Goal: Transaction & Acquisition: Purchase product/service

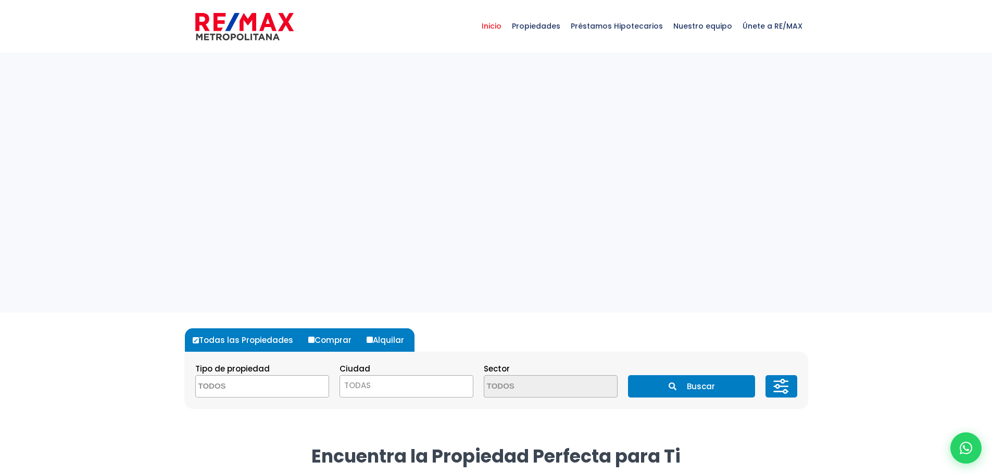
select select
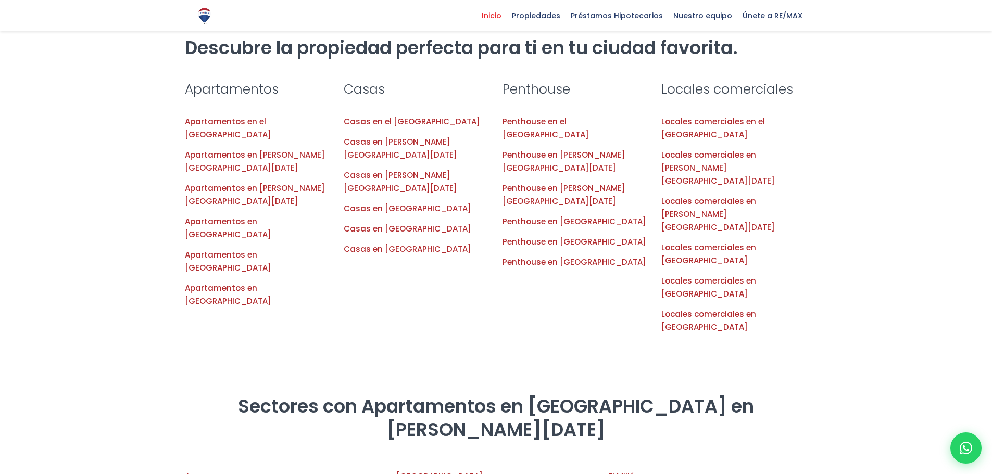
scroll to position [1061, 0]
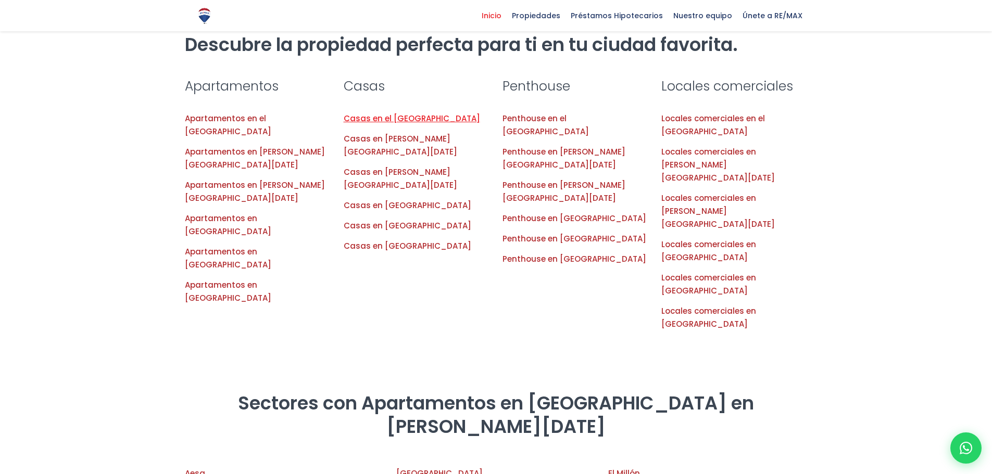
click at [442, 113] on link "Casas en el [GEOGRAPHIC_DATA]" at bounding box center [412, 118] width 136 height 11
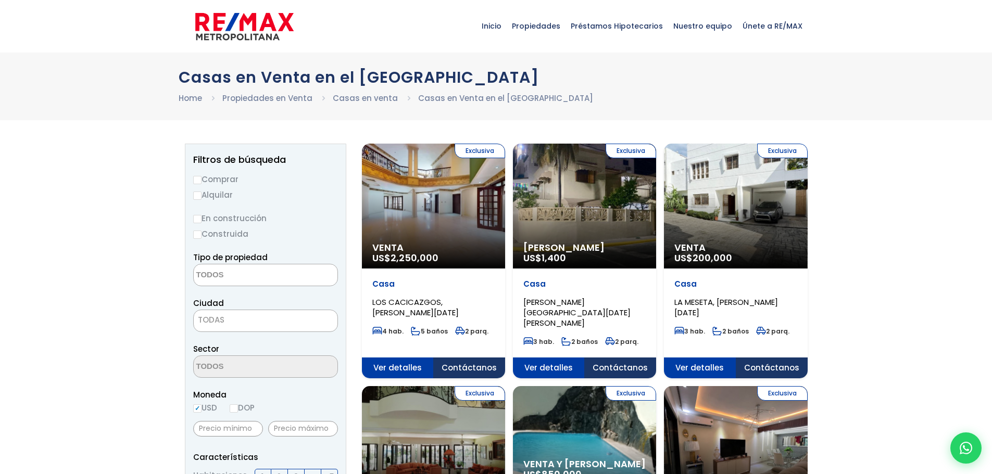
select select
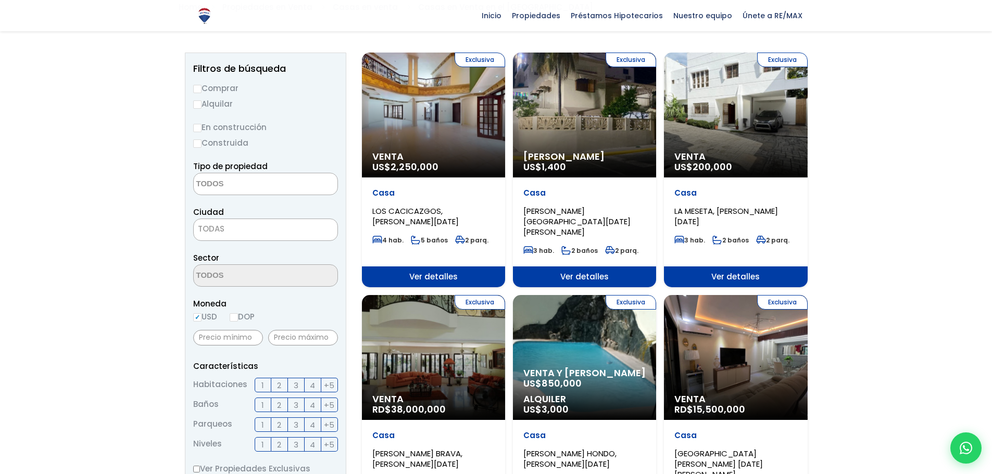
scroll to position [95, 0]
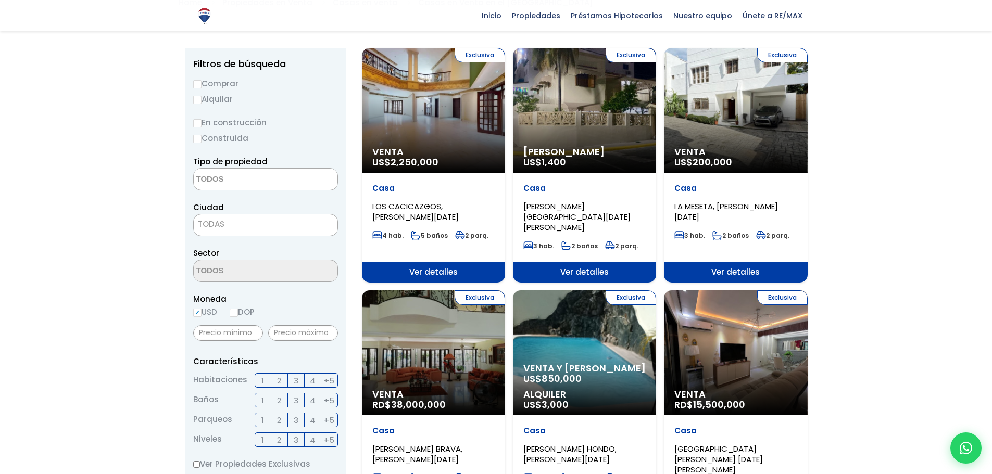
click at [196, 85] on input "Comprar" at bounding box center [197, 84] width 8 height 8
radio input "true"
click at [276, 181] on textarea "Search" at bounding box center [244, 180] width 101 height 22
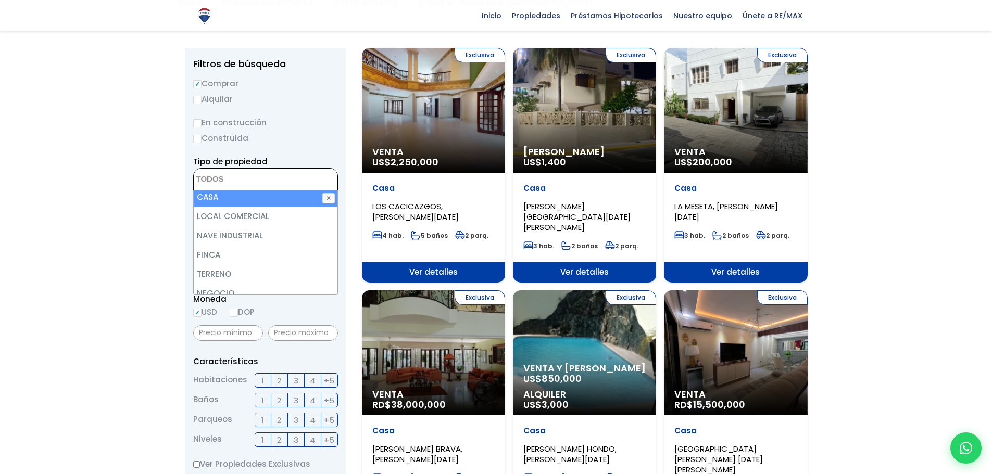
scroll to position [0, 0]
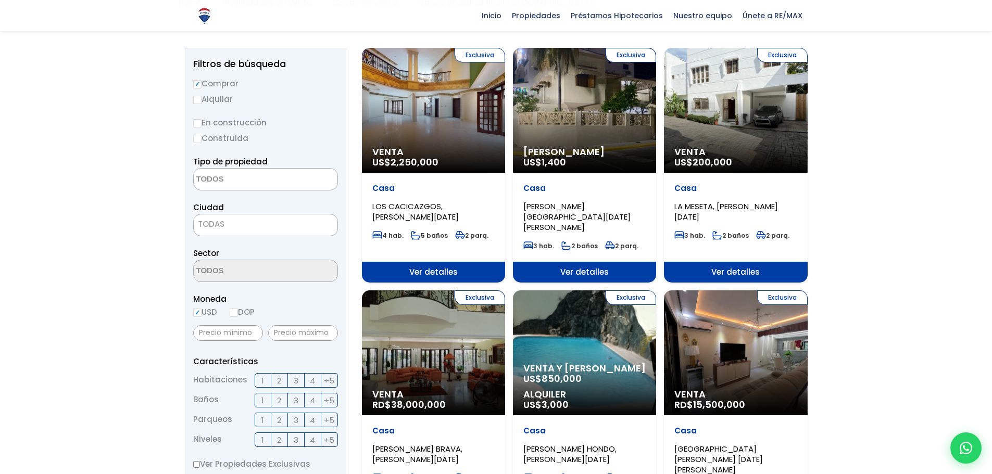
drag, startPoint x: 339, startPoint y: 225, endPoint x: 327, endPoint y: 217, distance: 14.6
click at [337, 221] on aside "Filtros de búsqueda Comprar Alquilar En construcción Construida Tipo de propied…" at bounding box center [265, 402] width 161 height 709
click at [302, 173] on span at bounding box center [265, 179] width 145 height 22
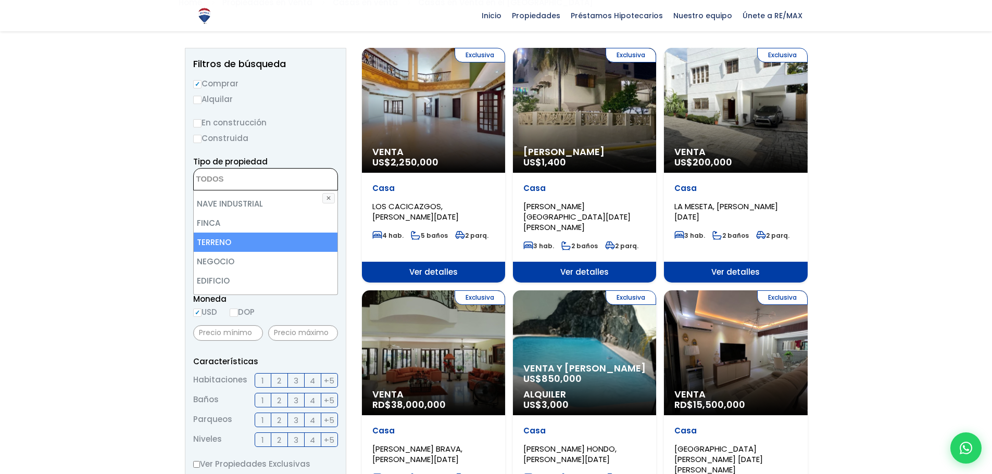
scroll to position [62, 0]
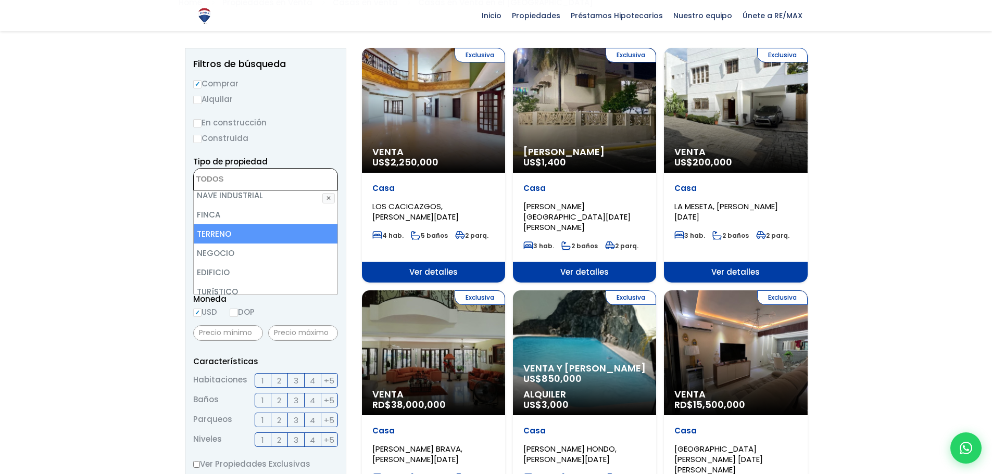
click at [239, 232] on li "TERRENO" at bounding box center [266, 233] width 144 height 19
select select "land"
click at [254, 233] on li "TERRENO" at bounding box center [266, 233] width 144 height 19
click at [253, 233] on li "TERRENO" at bounding box center [266, 233] width 144 height 19
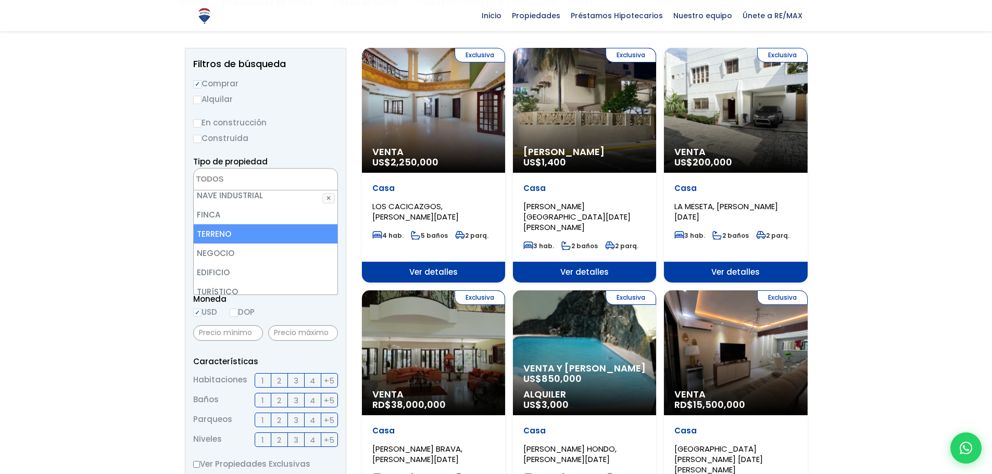
select select "land"
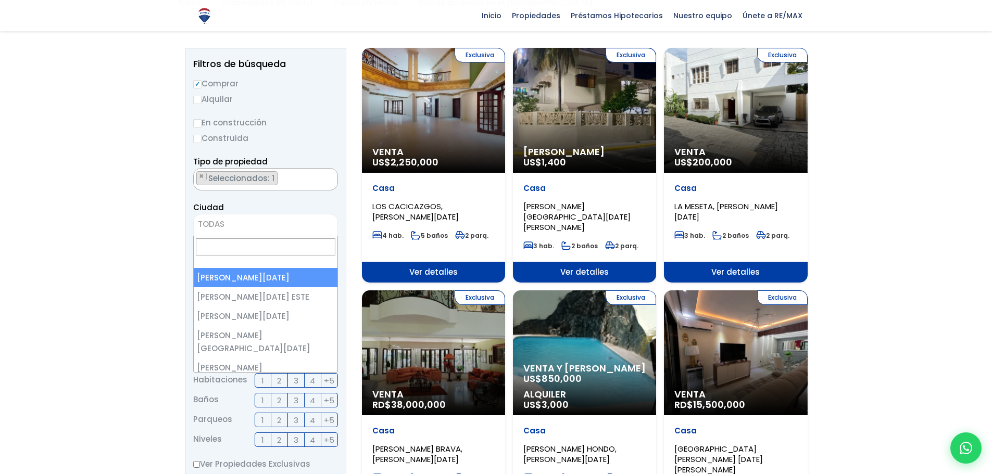
click at [261, 223] on span "TODAS" at bounding box center [266, 224] width 144 height 15
select select "1"
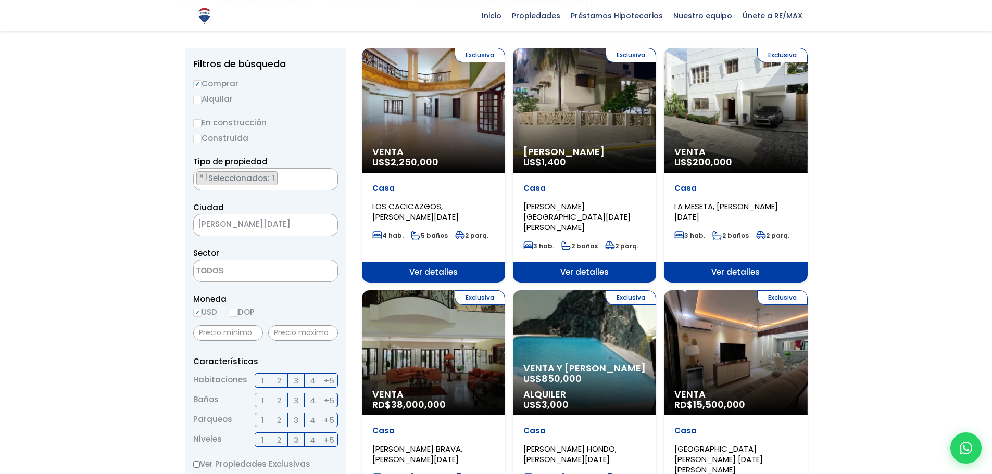
click at [197, 311] on input "USD" at bounding box center [197, 313] width 8 height 8
click at [234, 312] on input "DOP" at bounding box center [234, 313] width 8 height 8
radio input "true"
click at [234, 341] on input "text" at bounding box center [228, 333] width 70 height 16
click at [238, 334] on input "text" at bounding box center [228, 333] width 70 height 16
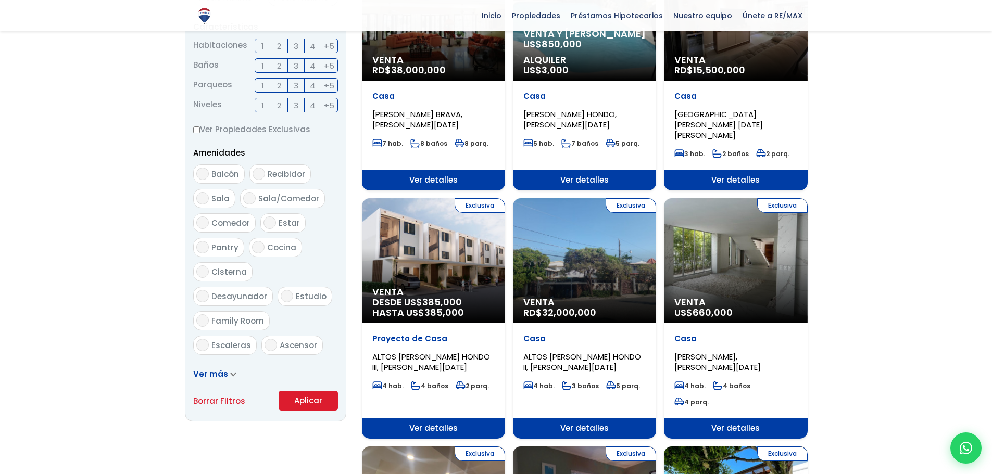
scroll to position [473, 0]
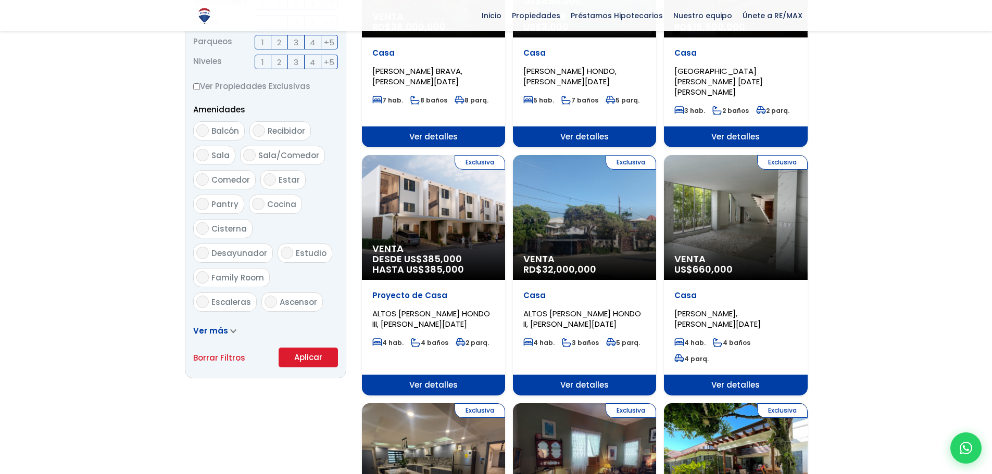
click at [310, 357] on button "Aplicar" at bounding box center [308, 358] width 59 height 20
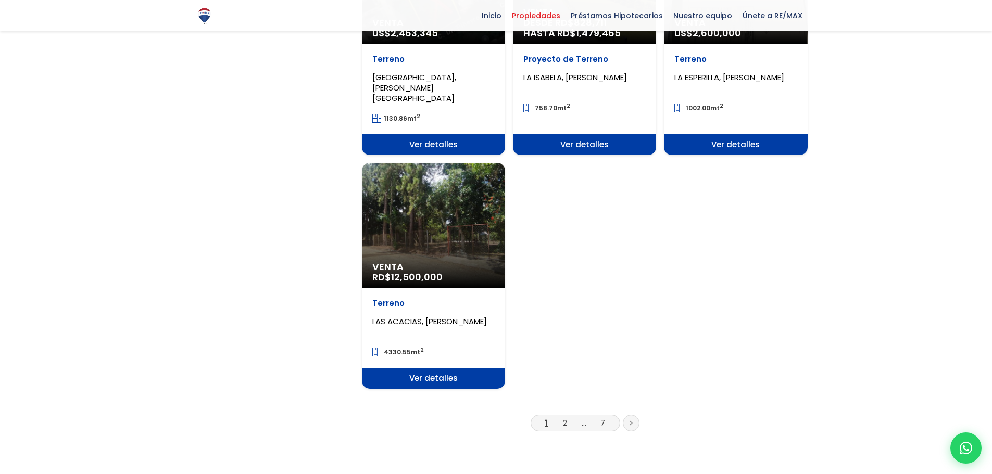
scroll to position [1175, 0]
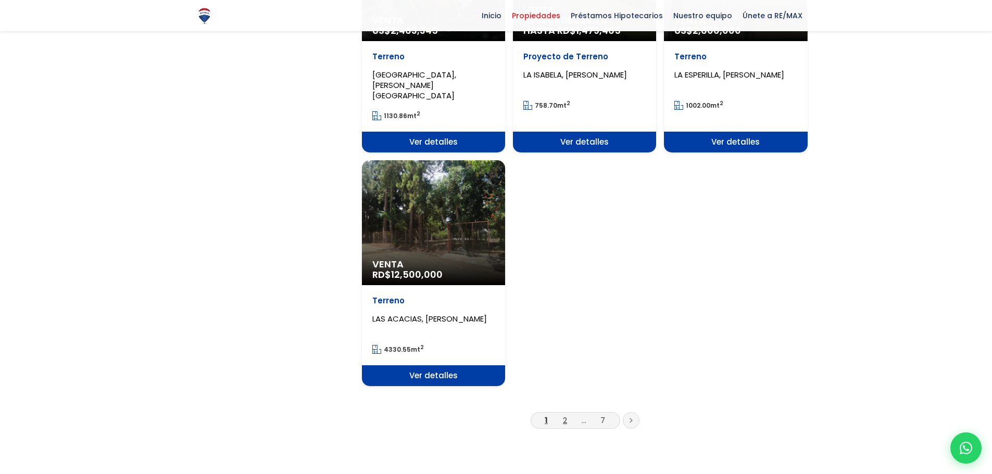
click at [565, 415] on link "2" at bounding box center [565, 420] width 4 height 11
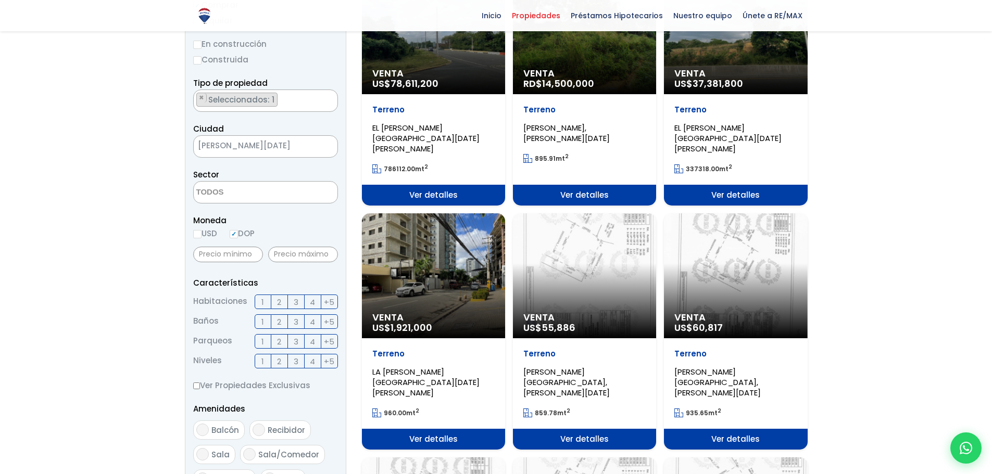
scroll to position [179, 0]
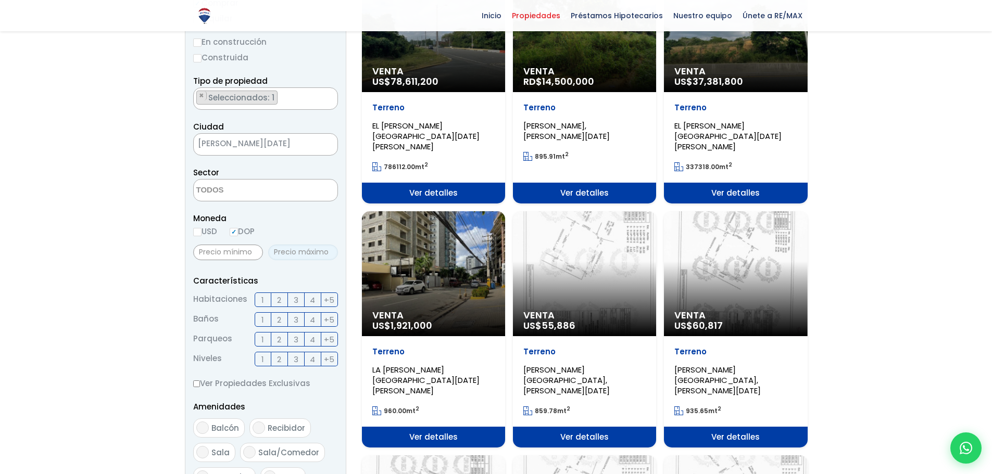
click at [313, 252] on input "text" at bounding box center [303, 253] width 70 height 16
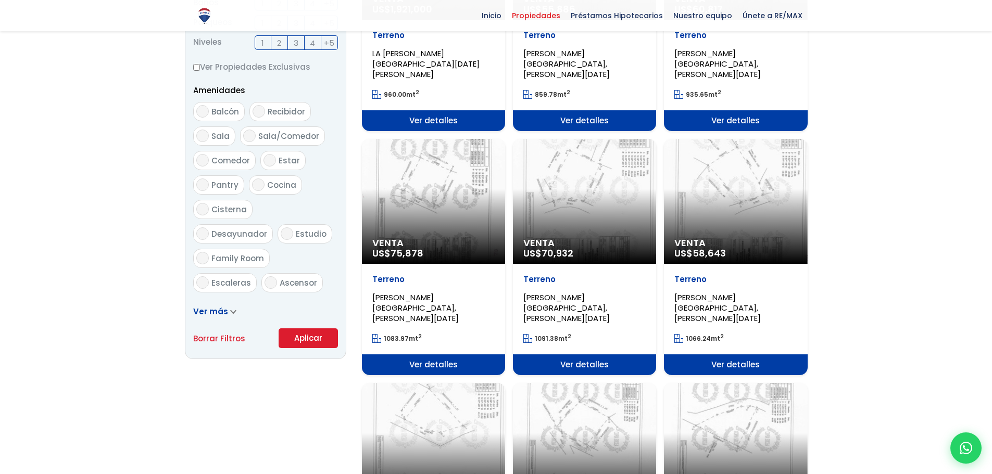
scroll to position [525, 0]
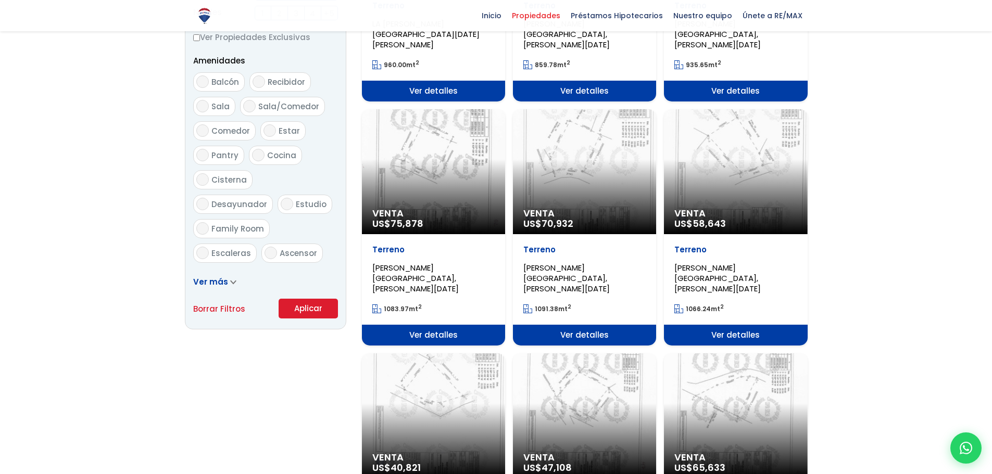
type input "1,000,000"
click at [324, 314] on button "Aplicar" at bounding box center [308, 309] width 59 height 20
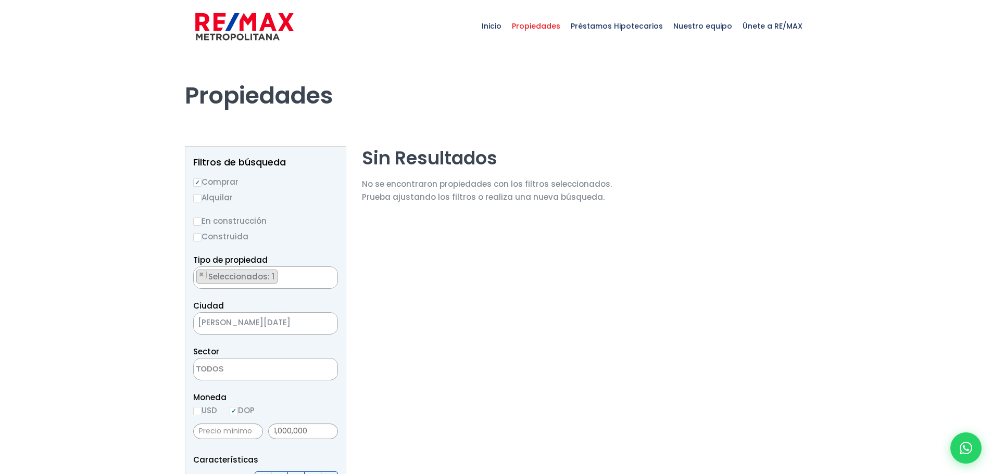
click at [256, 325] on span "[PERSON_NAME][DATE]" at bounding box center [253, 323] width 118 height 15
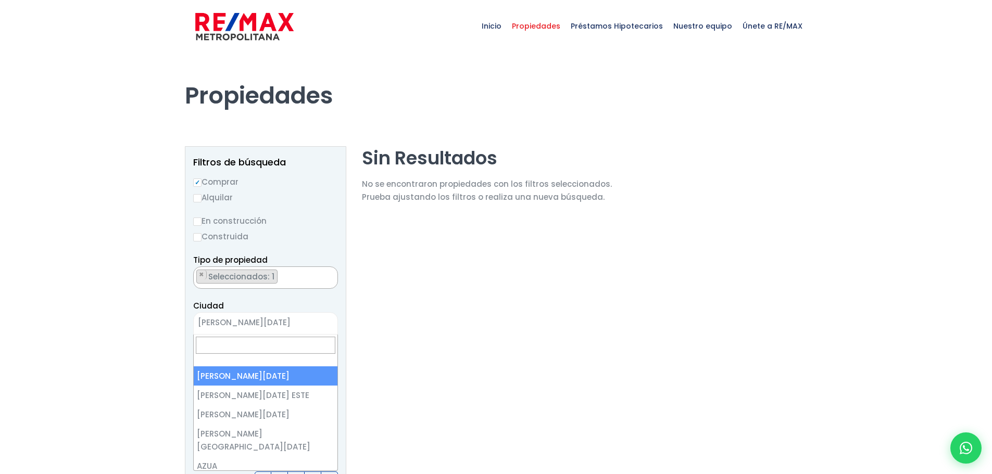
click at [287, 360] on span at bounding box center [266, 351] width 144 height 32
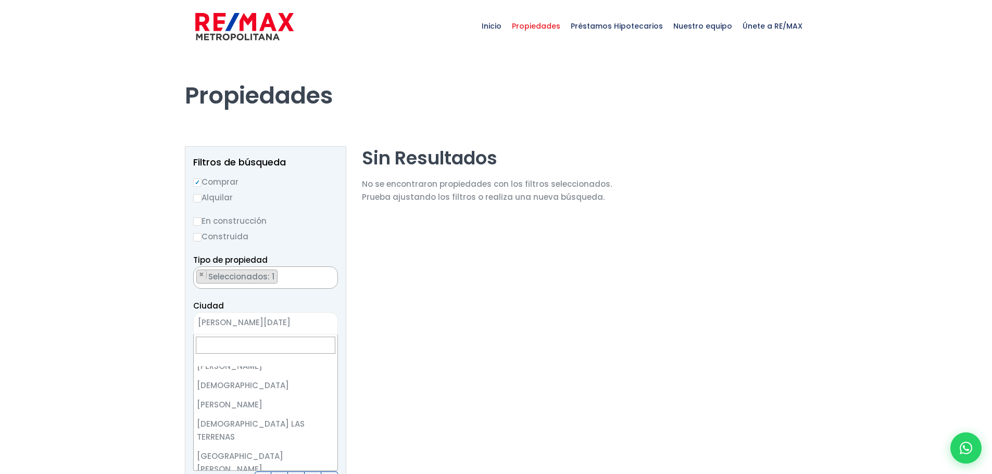
scroll to position [1900, 0]
click at [318, 312] on span "× SANTO DOMINGO DE GUZMÁN" at bounding box center [265, 323] width 145 height 22
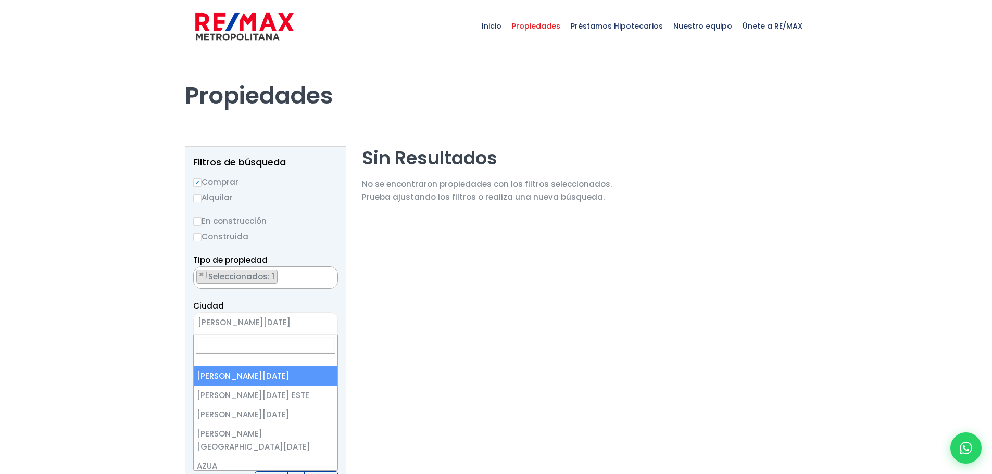
click at [310, 327] on span "[PERSON_NAME][DATE]" at bounding box center [253, 323] width 118 height 15
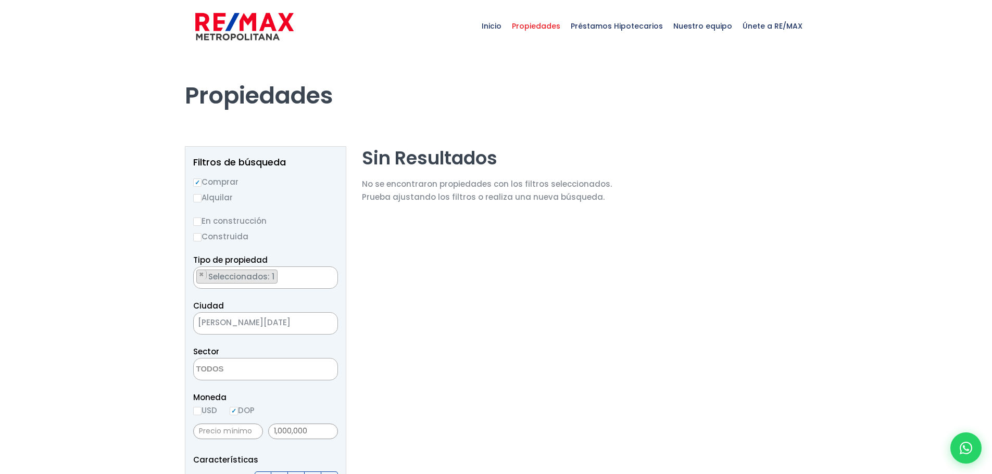
click at [237, 323] on span "[PERSON_NAME][DATE]" at bounding box center [253, 323] width 118 height 15
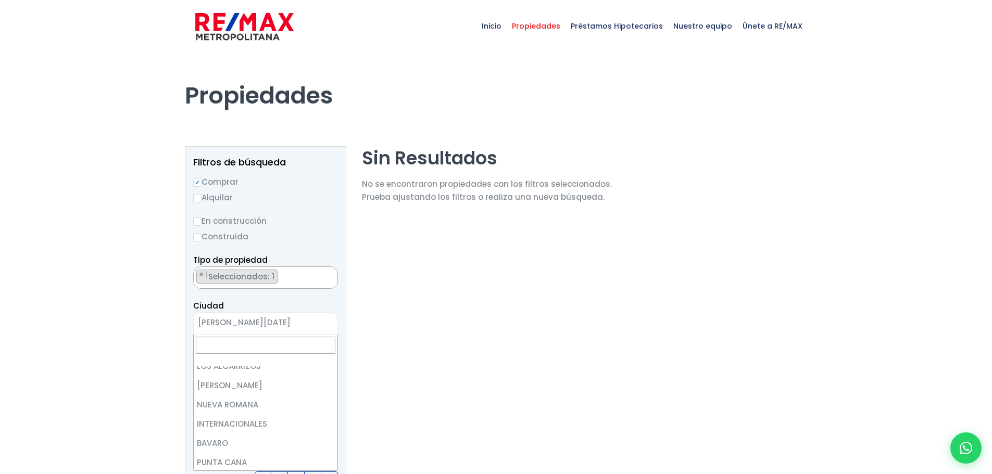
scroll to position [0, 0]
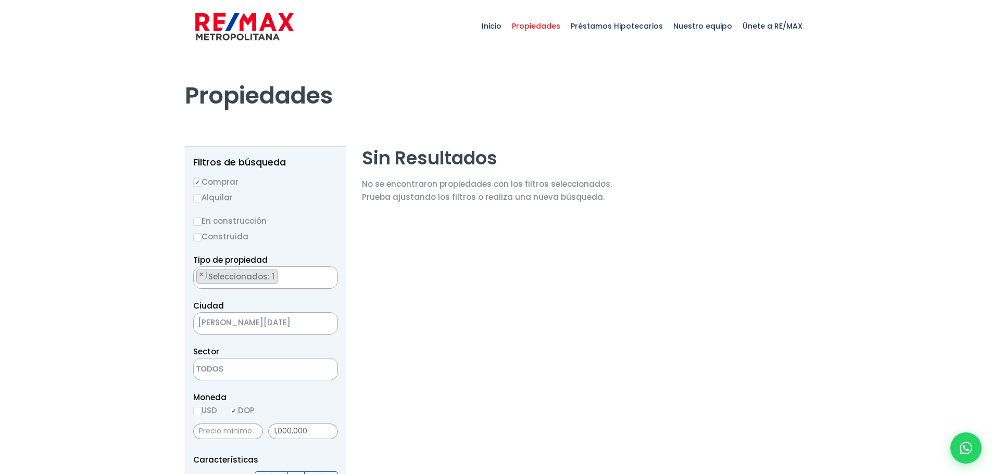
click at [43, 327] on div at bounding box center [496, 468] width 992 height 831
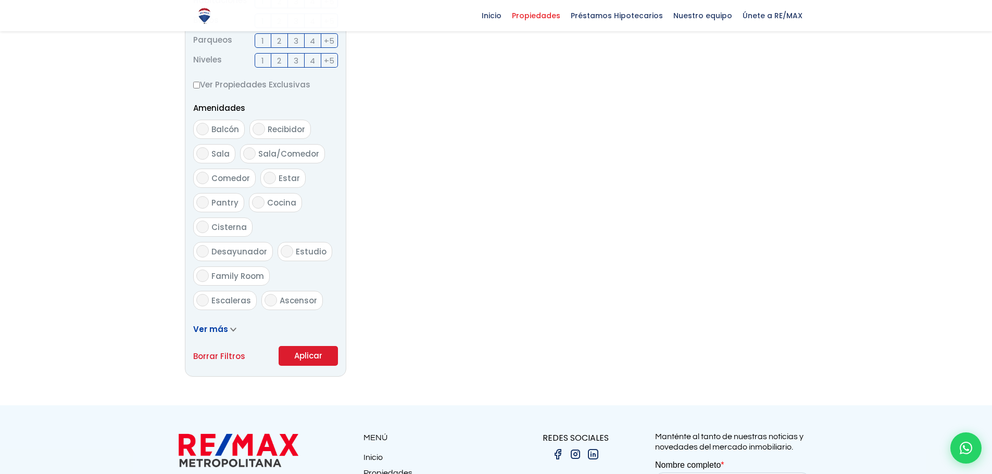
scroll to position [525, 0]
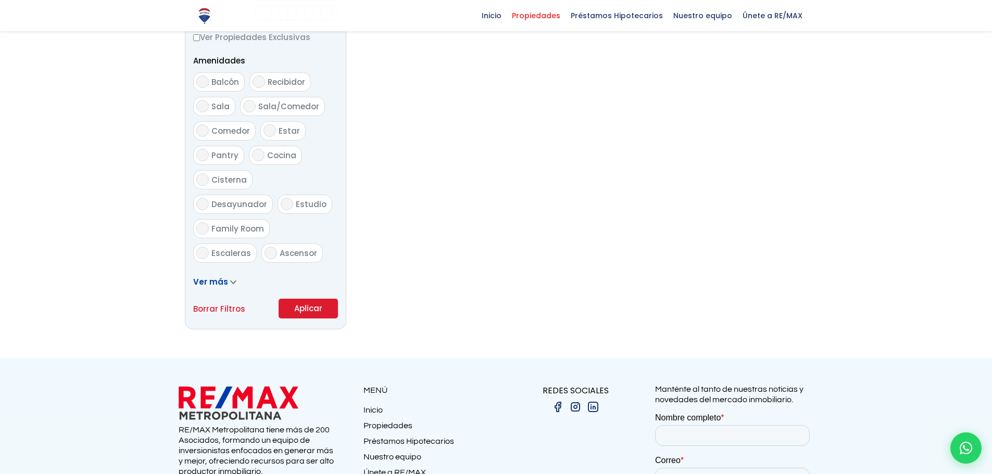
click at [216, 308] on link "Borrar Filtros" at bounding box center [219, 309] width 52 height 13
radio input "false"
select select
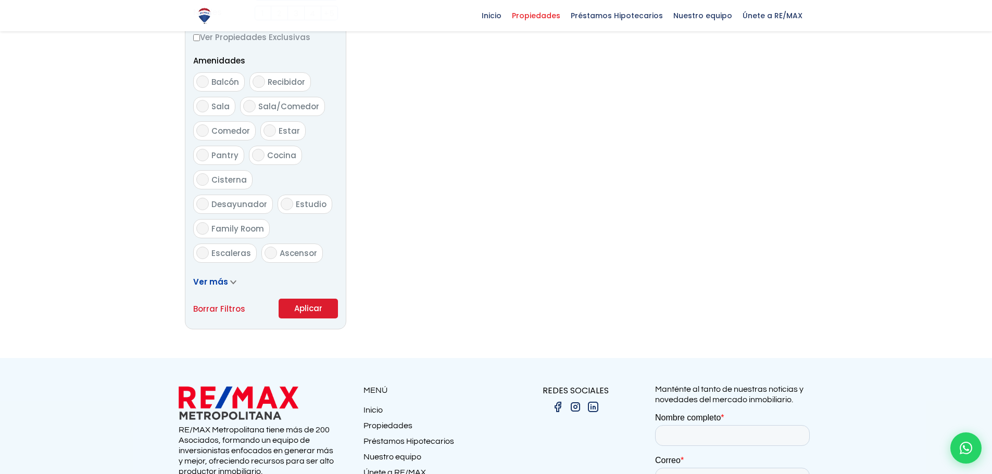
radio input "true"
click at [314, 306] on button "Aplicar" at bounding box center [308, 309] width 59 height 20
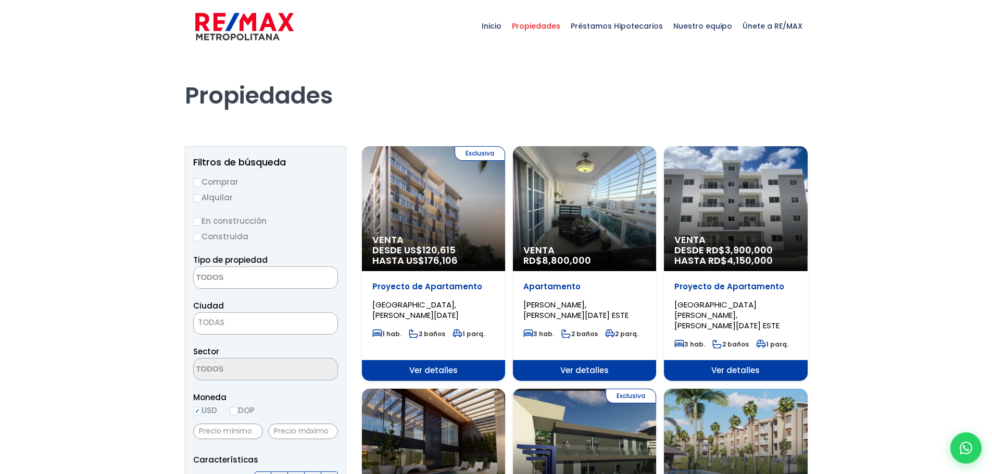
select select
click at [198, 183] on input "Comprar" at bounding box center [197, 183] width 8 height 8
radio input "true"
click at [231, 277] on textarea "Search" at bounding box center [244, 278] width 101 height 22
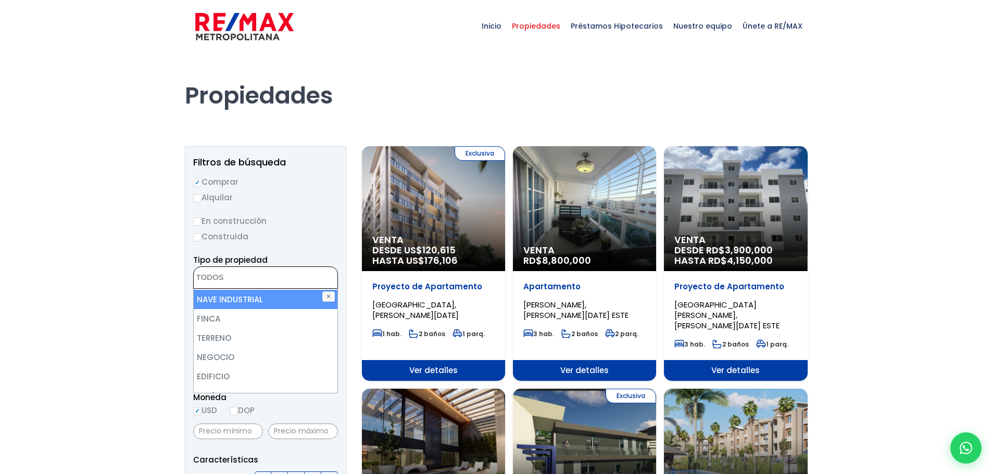
scroll to position [62, 0]
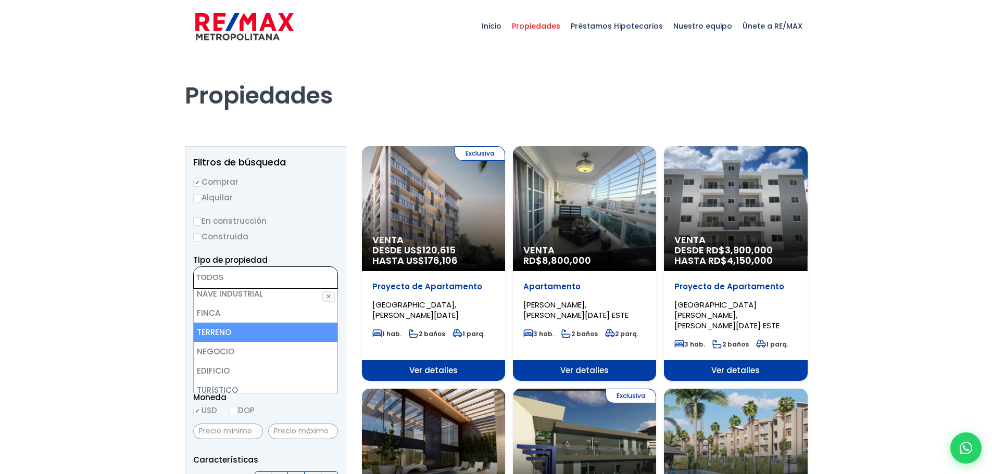
click at [214, 333] on li "TERRENO" at bounding box center [266, 332] width 144 height 19
select select "land"
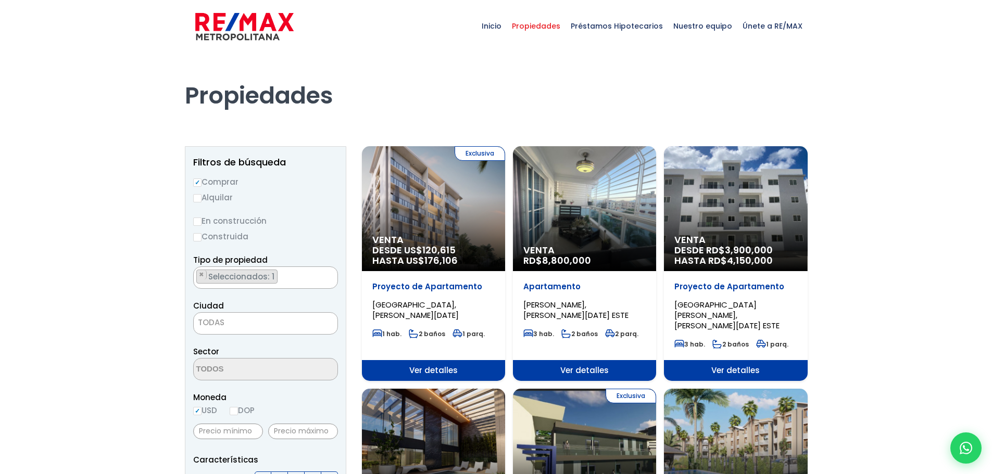
click at [194, 411] on input "USD" at bounding box center [197, 411] width 8 height 8
click at [232, 412] on input "DOP" at bounding box center [234, 411] width 8 height 8
radio input "true"
click at [290, 429] on input "text" at bounding box center [303, 432] width 70 height 16
type input "1,000,000"
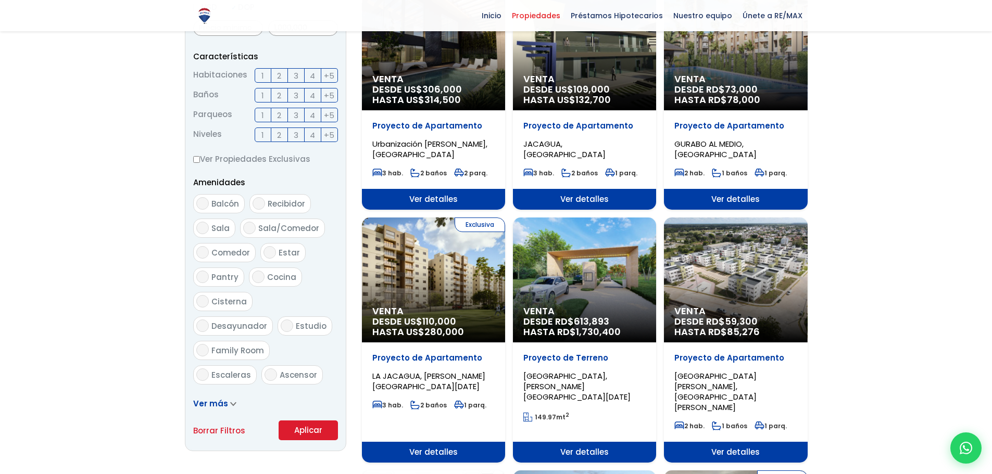
scroll to position [407, 0]
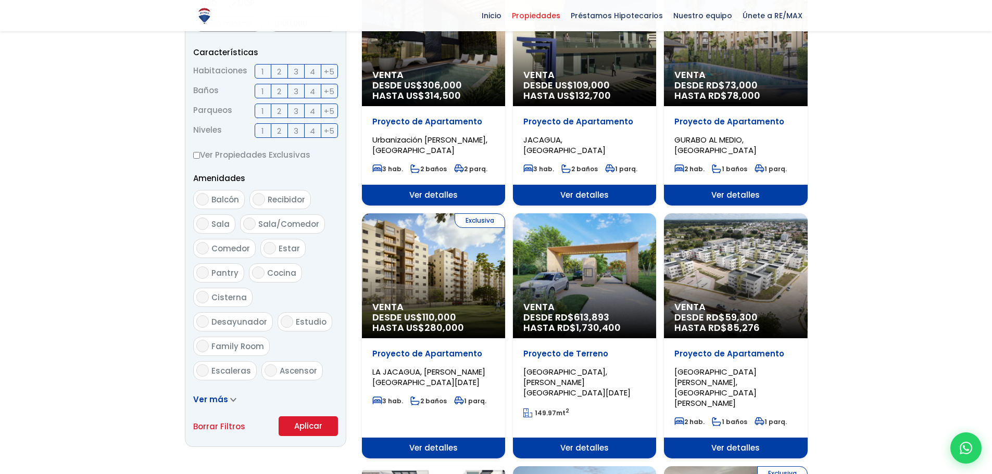
click at [300, 428] on button "Aplicar" at bounding box center [308, 427] width 59 height 20
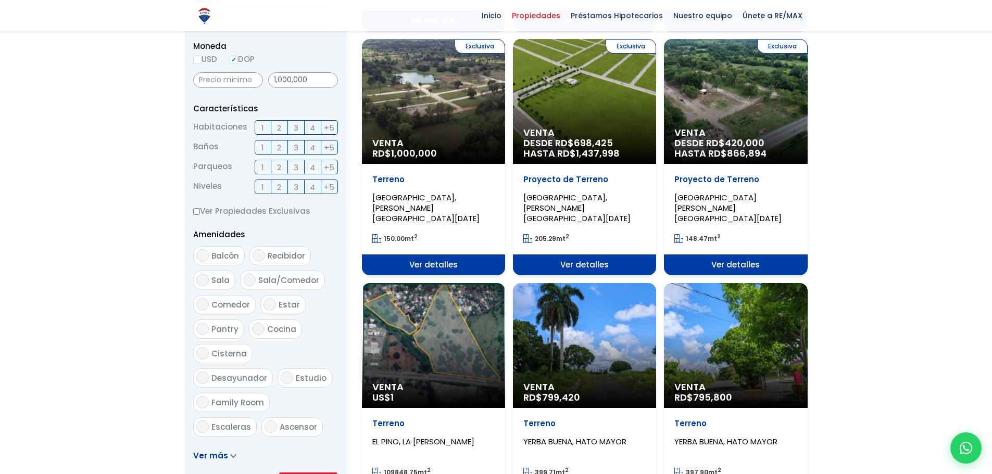
scroll to position [346, 0]
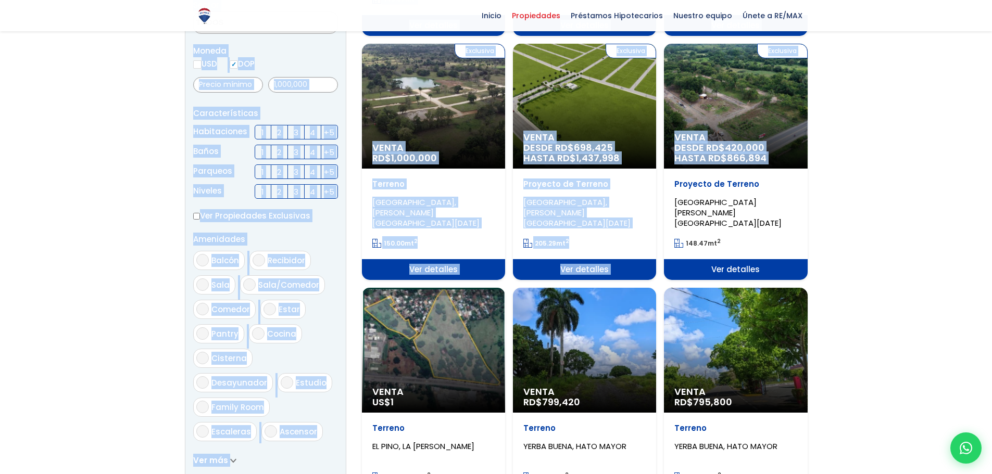
drag, startPoint x: 990, startPoint y: 150, endPoint x: 996, endPoint y: 154, distance: 7.9
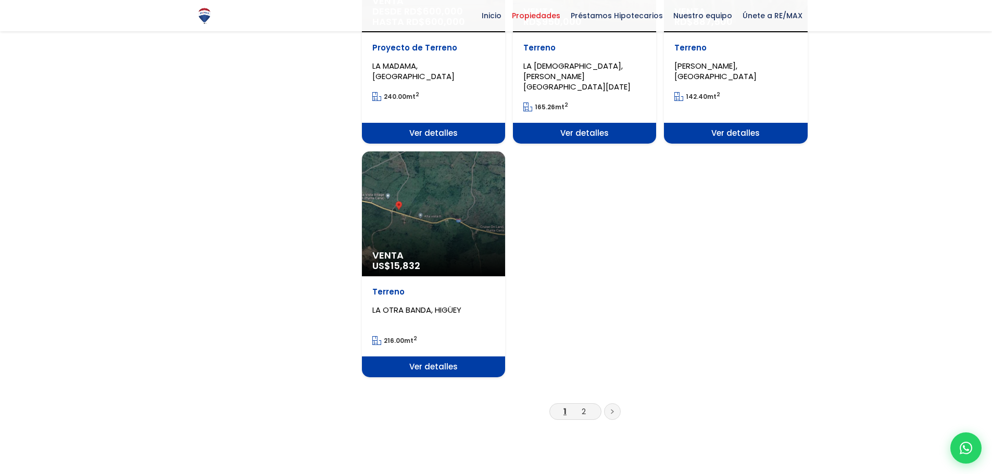
scroll to position [1218, 0]
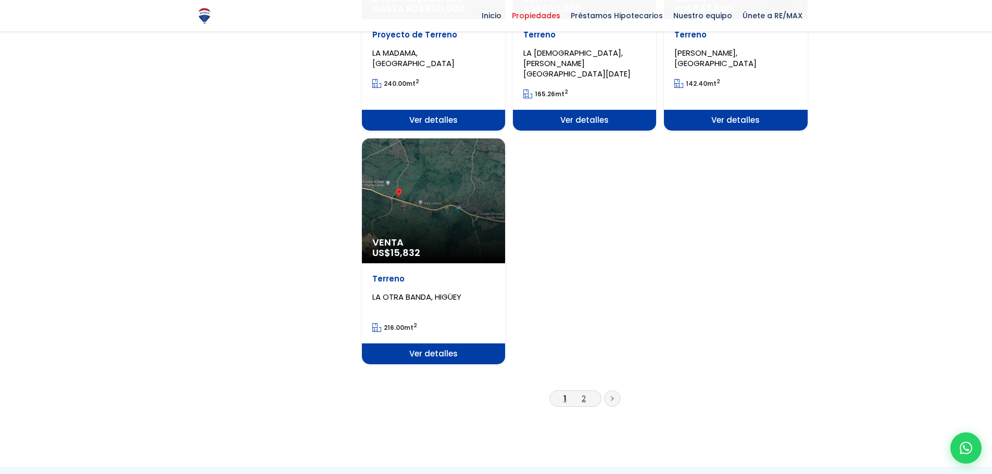
click at [585, 393] on link "2" at bounding box center [584, 398] width 4 height 11
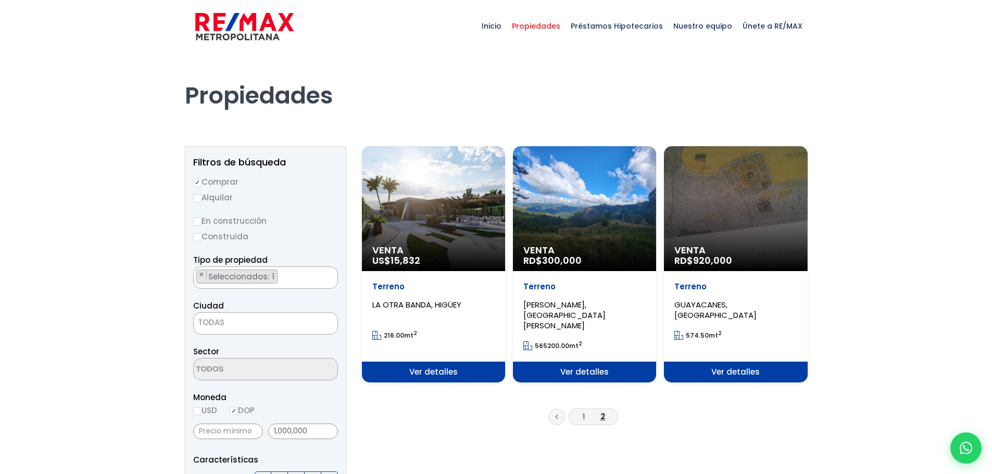
click at [505, 222] on div "Venta RD$ 300,000" at bounding box center [433, 208] width 143 height 125
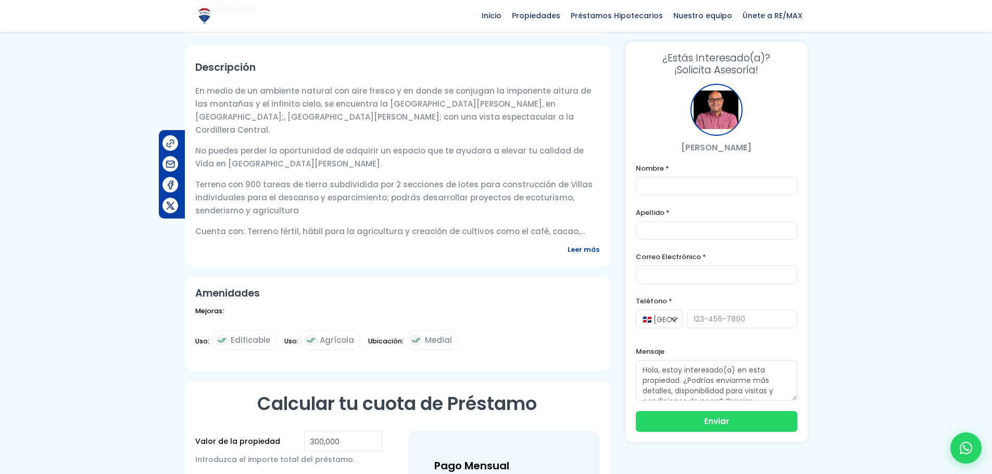
scroll to position [324, 0]
click at [581, 249] on span "Leer más" at bounding box center [584, 248] width 32 height 13
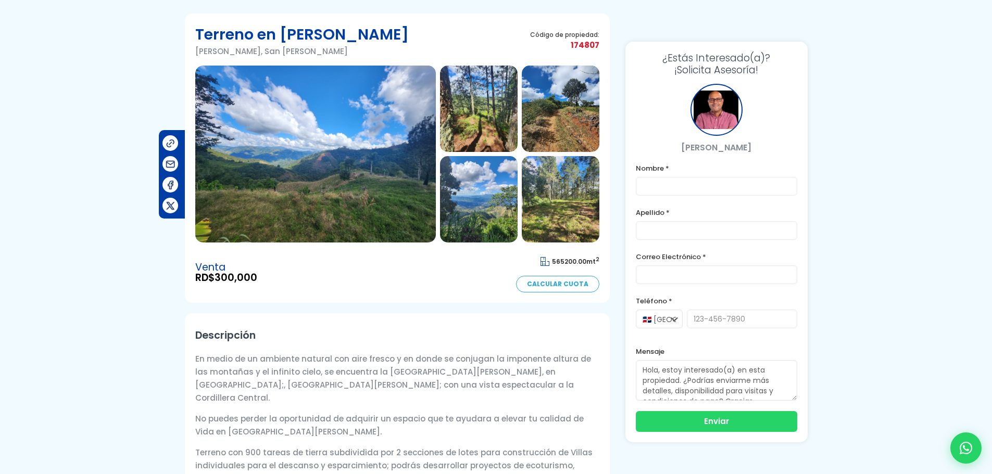
scroll to position [0, 0]
